Goal: Task Accomplishment & Management: Complete application form

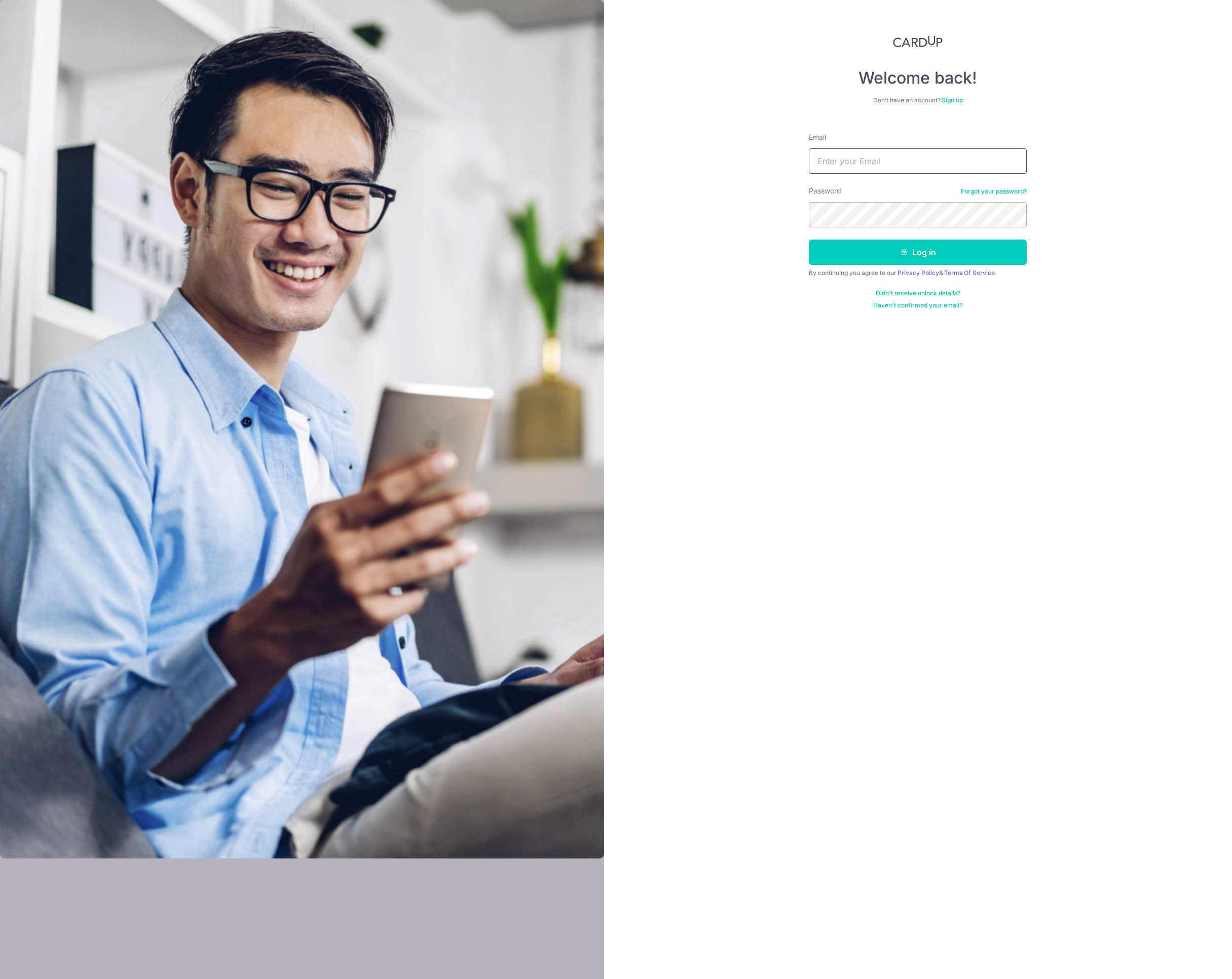
type input "[EMAIL_ADDRESS][DOMAIN_NAME]"
click at [870, 257] on button "Log in" at bounding box center [917, 253] width 218 height 25
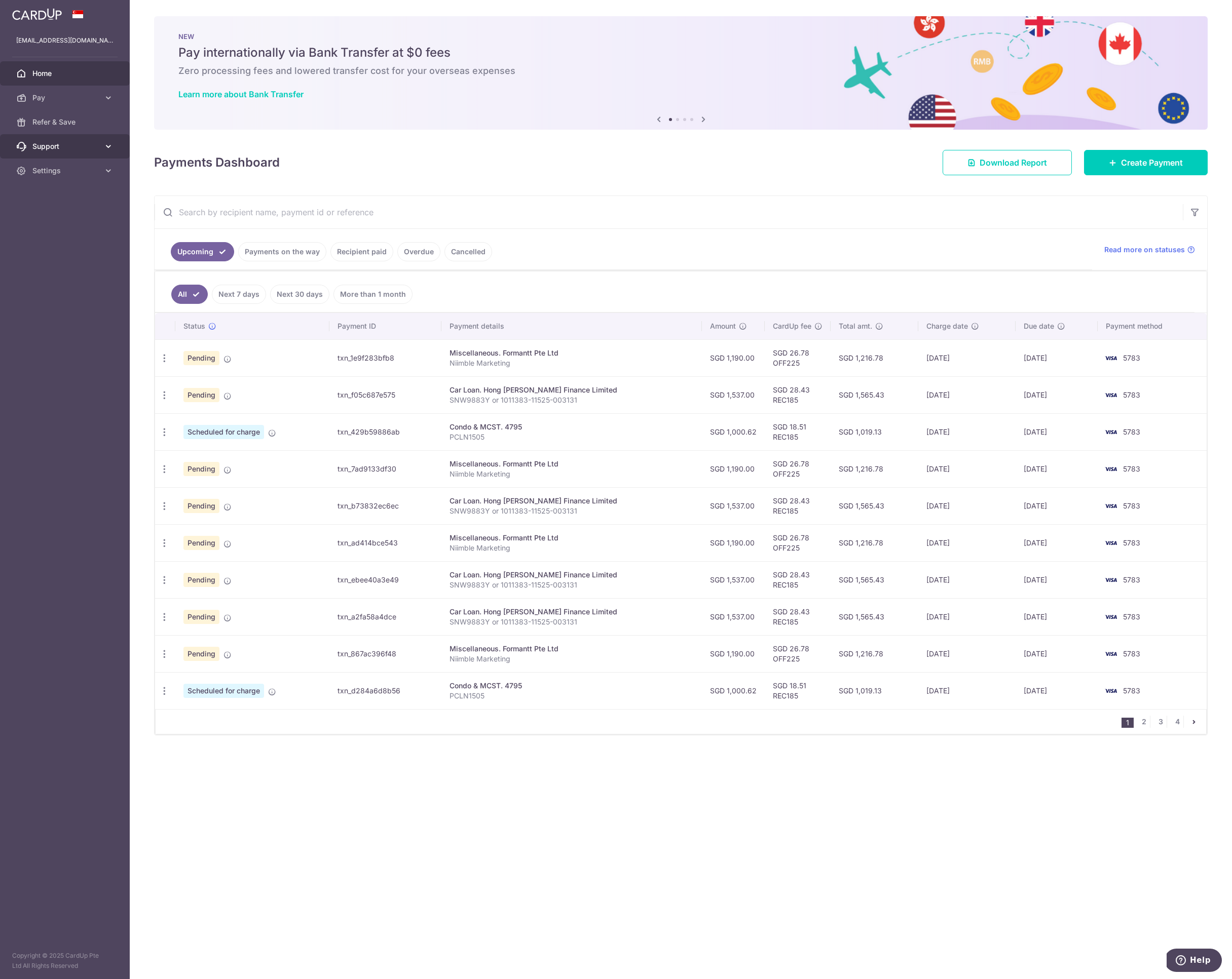
click at [66, 150] on span "Support" at bounding box center [65, 146] width 67 height 10
click at [58, 97] on span "Pay" at bounding box center [65, 98] width 67 height 10
click at [70, 125] on span "Payments" at bounding box center [65, 122] width 67 height 10
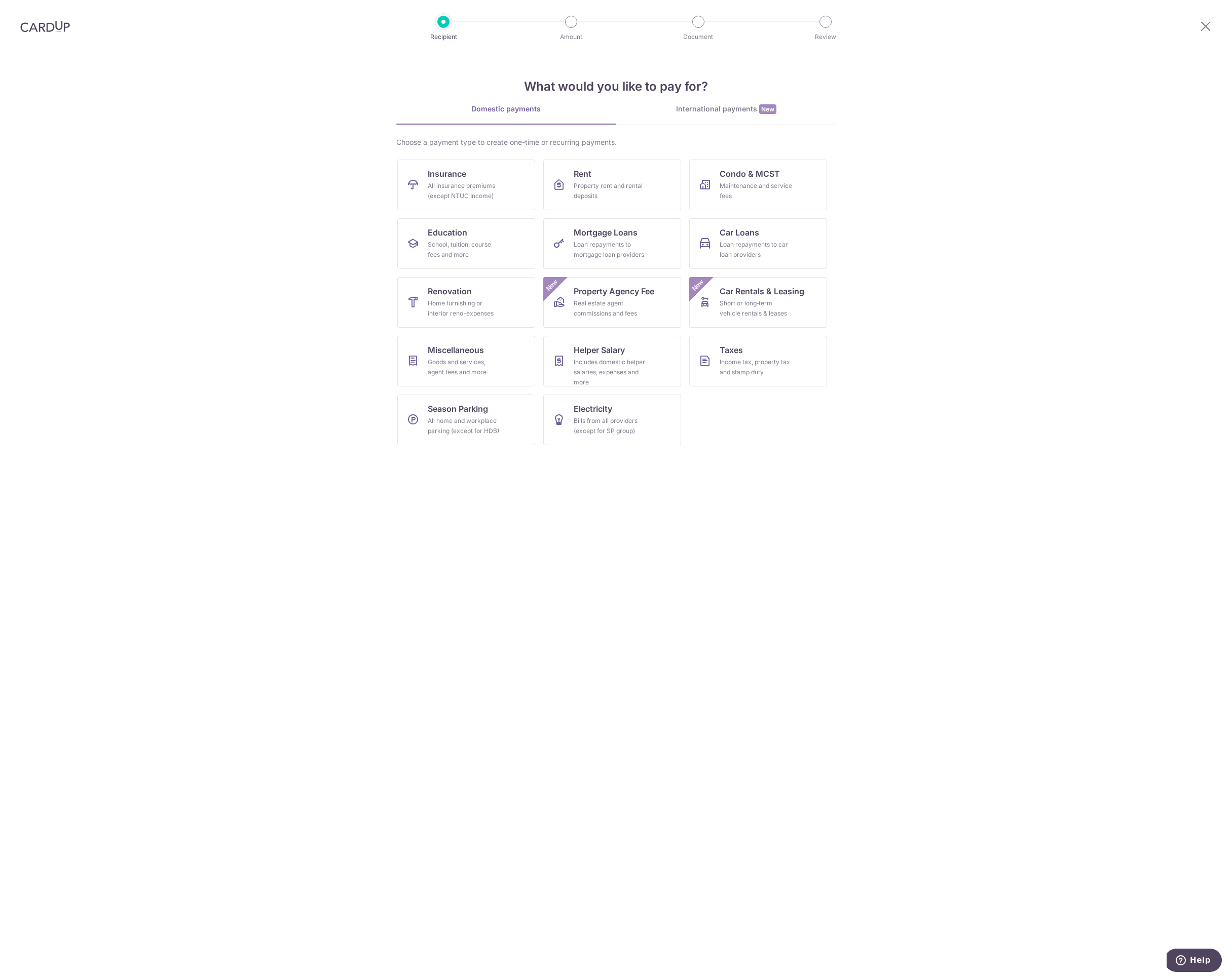
click at [46, 14] on div at bounding box center [45, 26] width 90 height 53
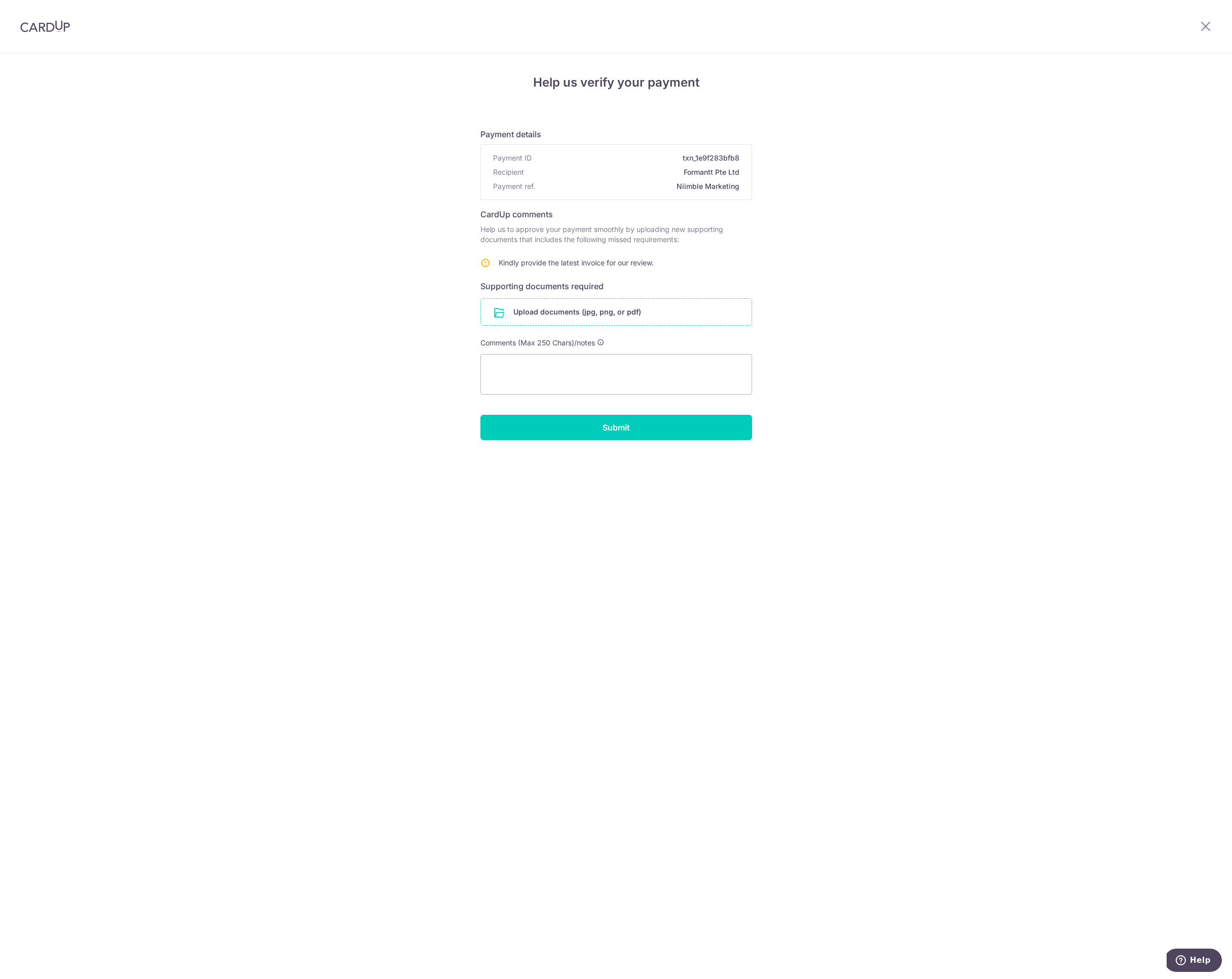
click at [567, 311] on input "file" at bounding box center [616, 311] width 270 height 26
click at [330, 360] on div "Help us verify your payment Payment details Payment ID txn_1e9f283bfb8 Recipien…" at bounding box center [616, 517] width 1232 height 926
click at [658, 312] on input "file" at bounding box center [616, 311] width 270 height 26
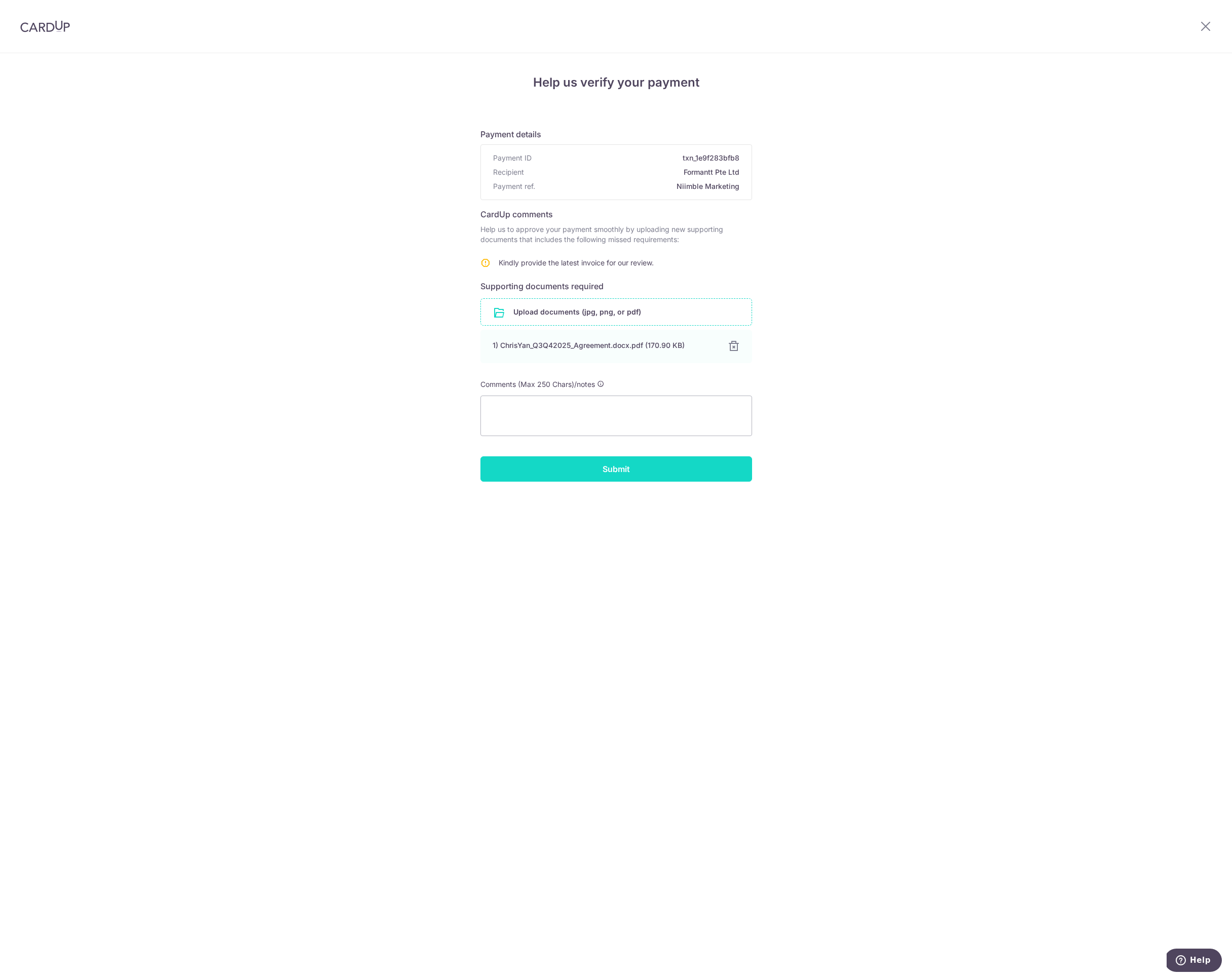
click at [671, 476] on input "Submit" at bounding box center [616, 469] width 271 height 25
